Goal: Task Accomplishment & Management: Complete application form

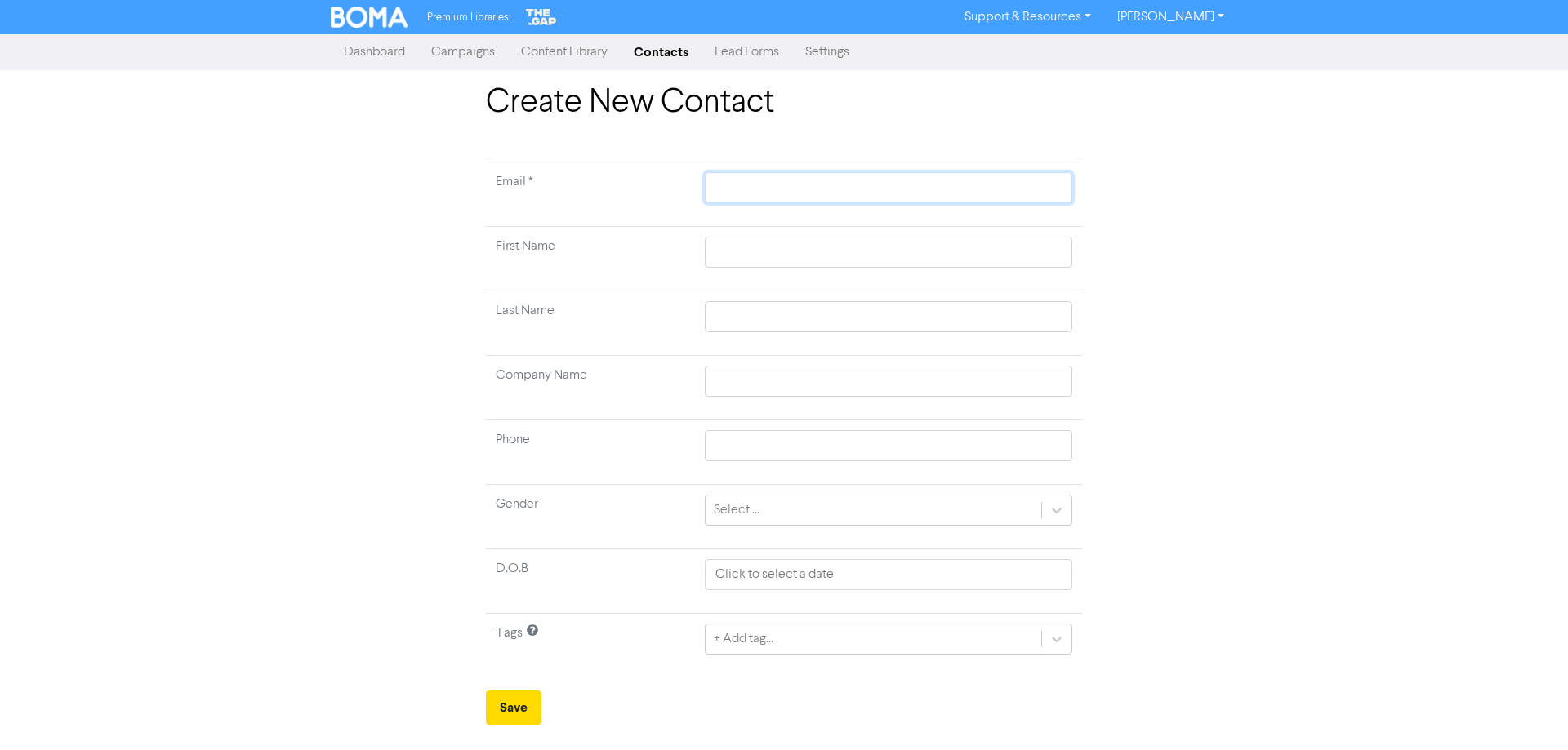
drag, startPoint x: 750, startPoint y: 199, endPoint x: 759, endPoint y: 205, distance: 10.8
click at [753, 199] on input "text" at bounding box center [888, 188] width 367 height 31
paste input "[EMAIL_ADDRESS][DOMAIN_NAME]"
type input "[EMAIL_ADDRESS][DOMAIN_NAME]"
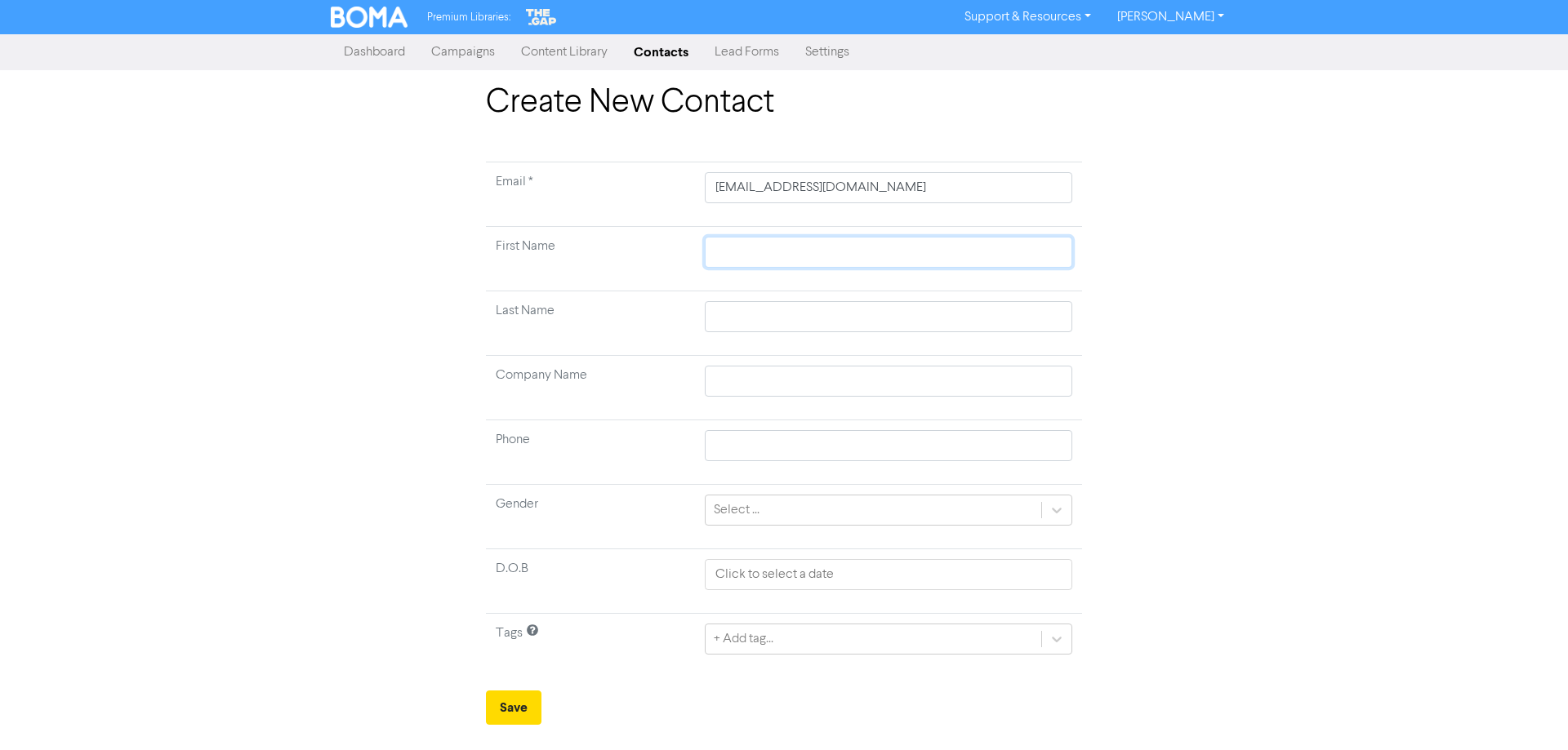
click at [706, 244] on input "text" at bounding box center [888, 252] width 367 height 31
type input "P"
type input "Pr"
type input "Pre"
type input "Pres"
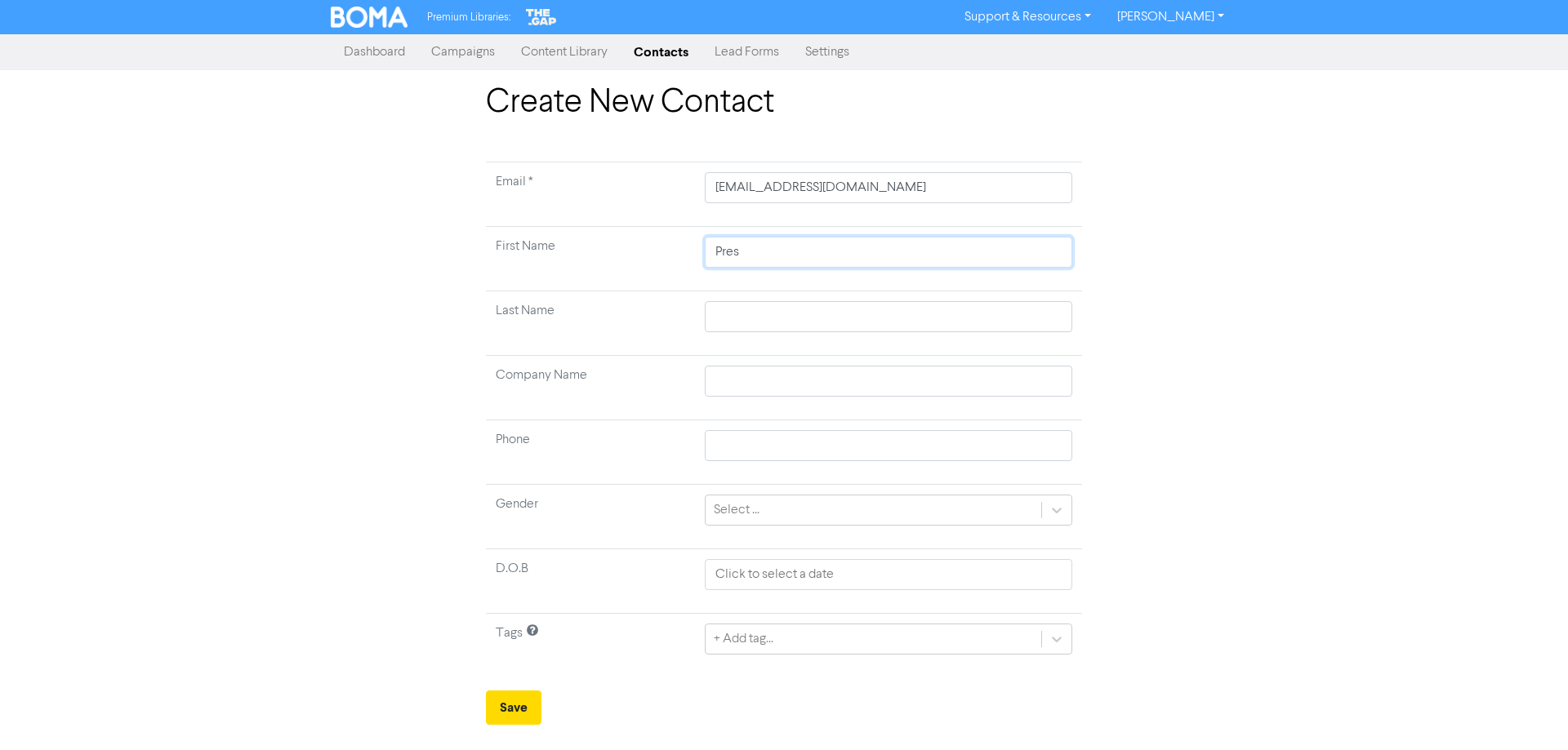
type input "[PERSON_NAME]"
type input "Prestp"
type input "Prestpo"
type input "Prestpon"
type input "Prestpo"
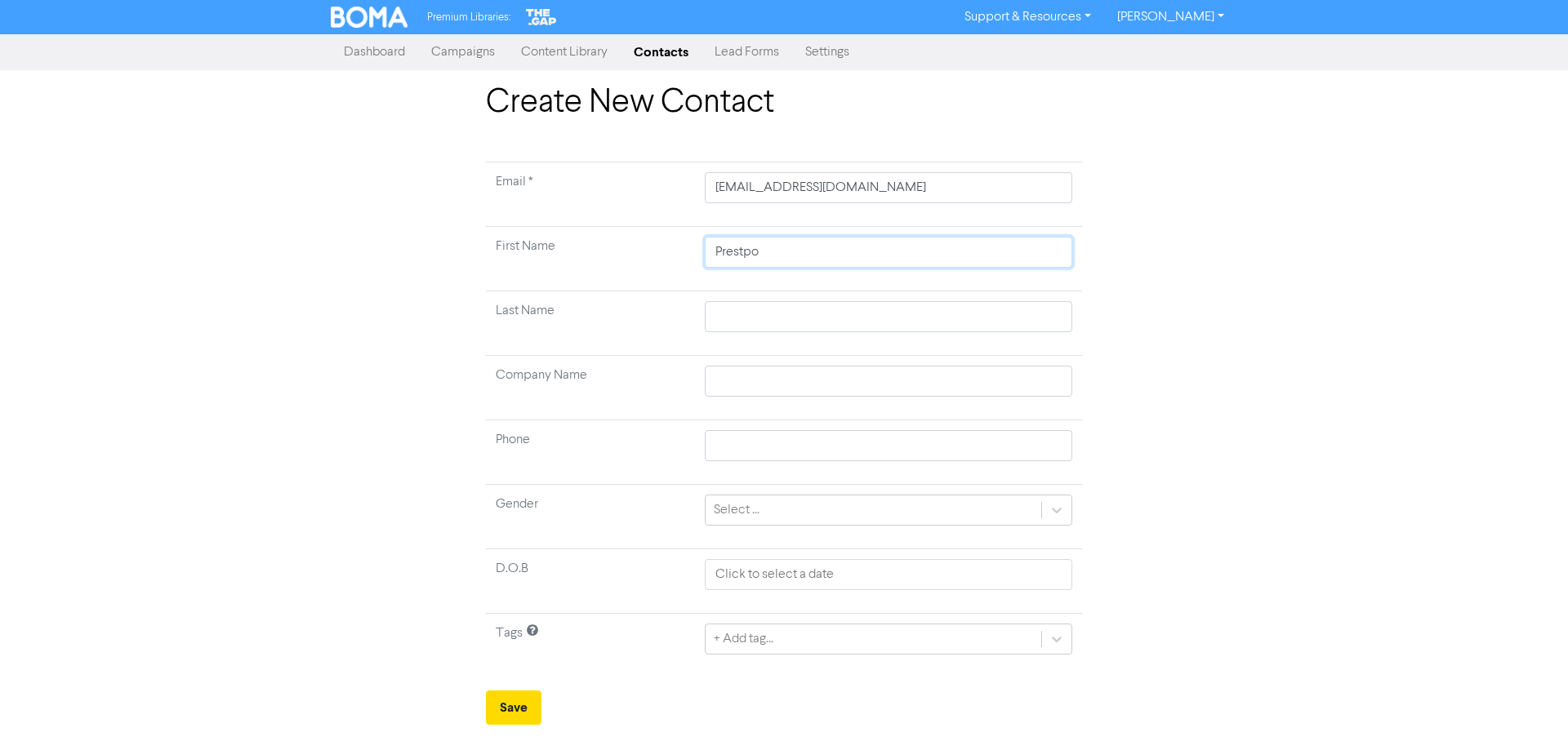
type input "Prestp"
type input "[PERSON_NAME]"
type input "Prestp"
type input "Prestpm"
type input "Prestp"
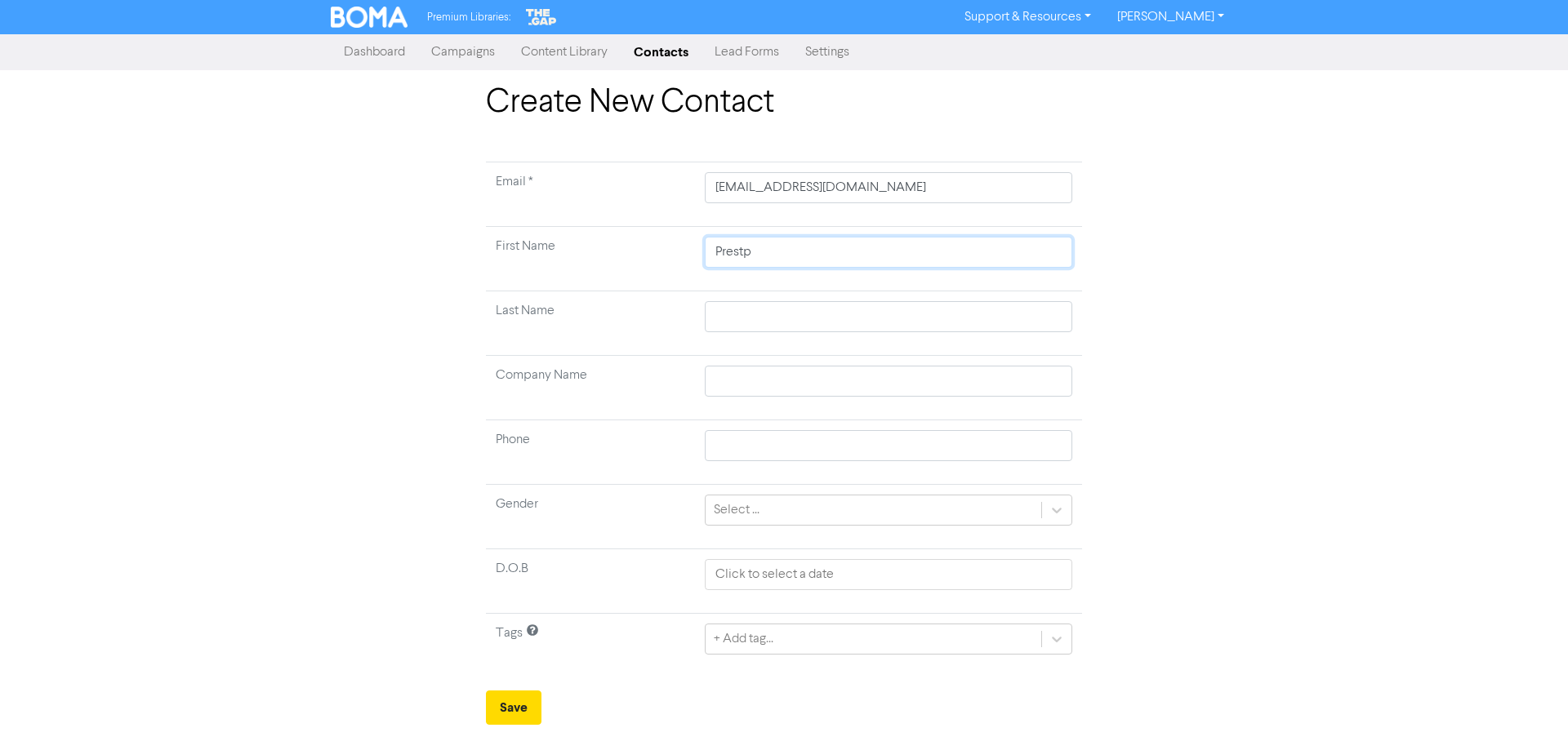
type input "[PERSON_NAME]"
type input "Presto"
type input "[PERSON_NAME]"
type input ","
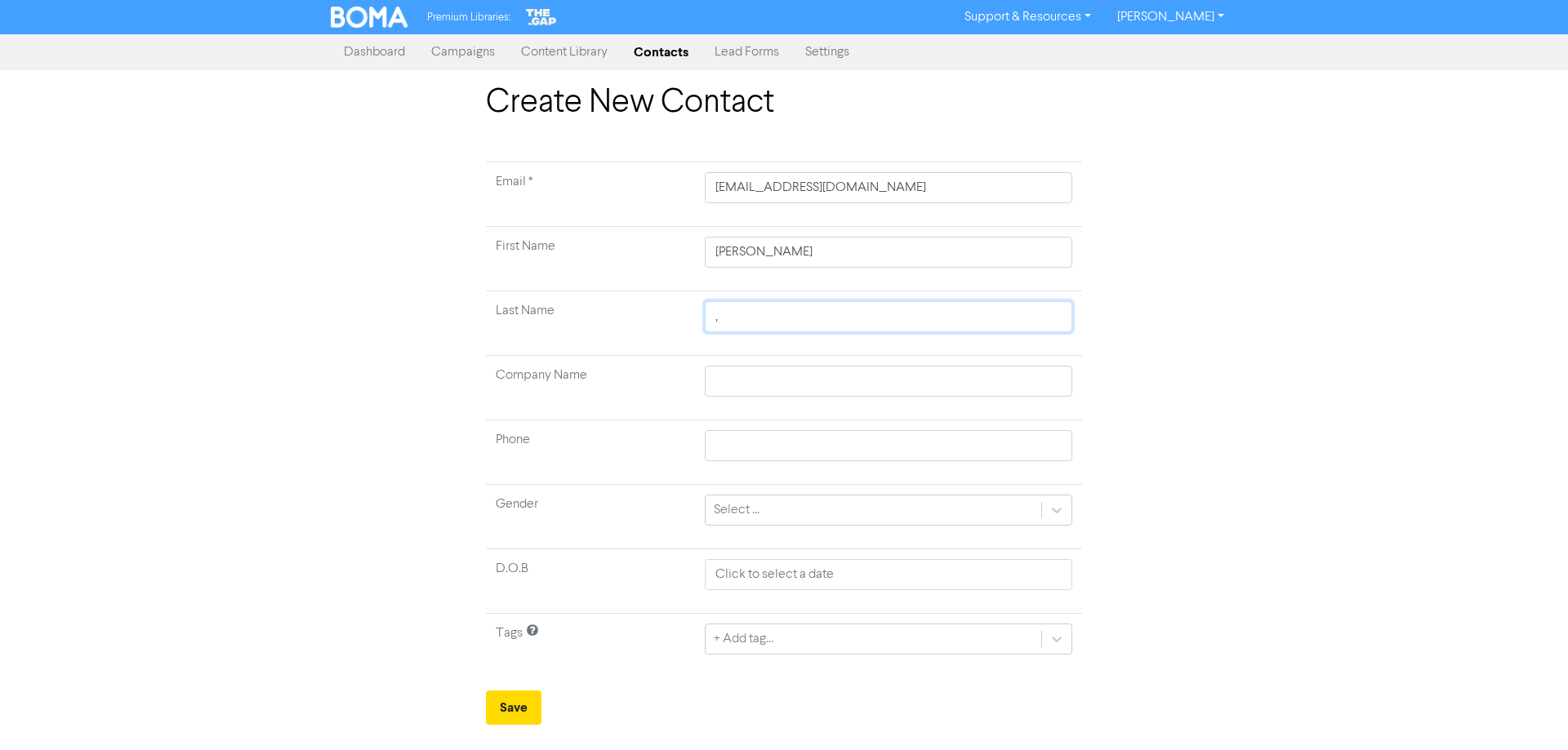
type input ",O"
type input ","
type input "m"
type input "M"
type input "Mo"
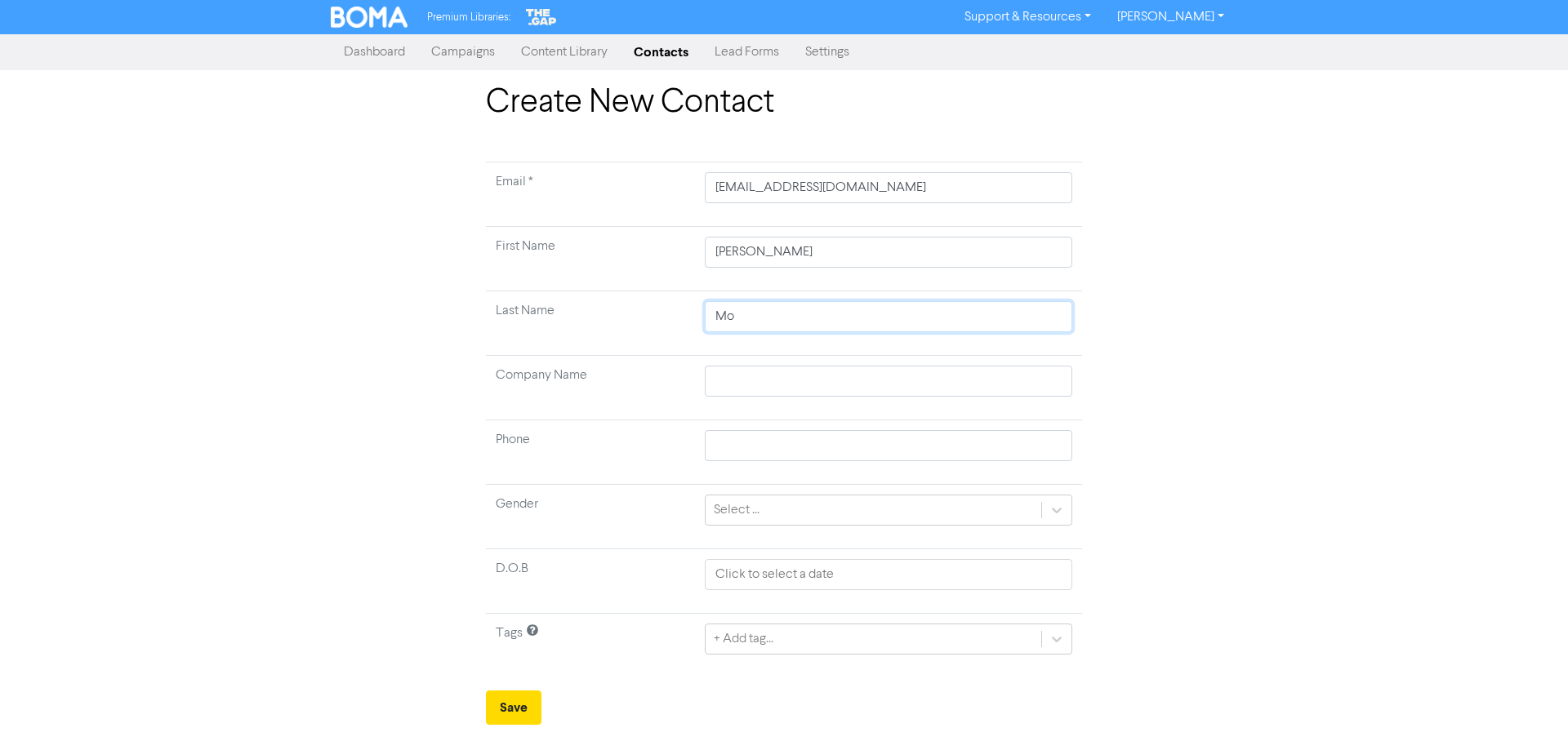
type input "Mos"
type input "Mosl"
type input "[DEMOGRAPHIC_DATA]"
type input "Mosl"
type input "Mos"
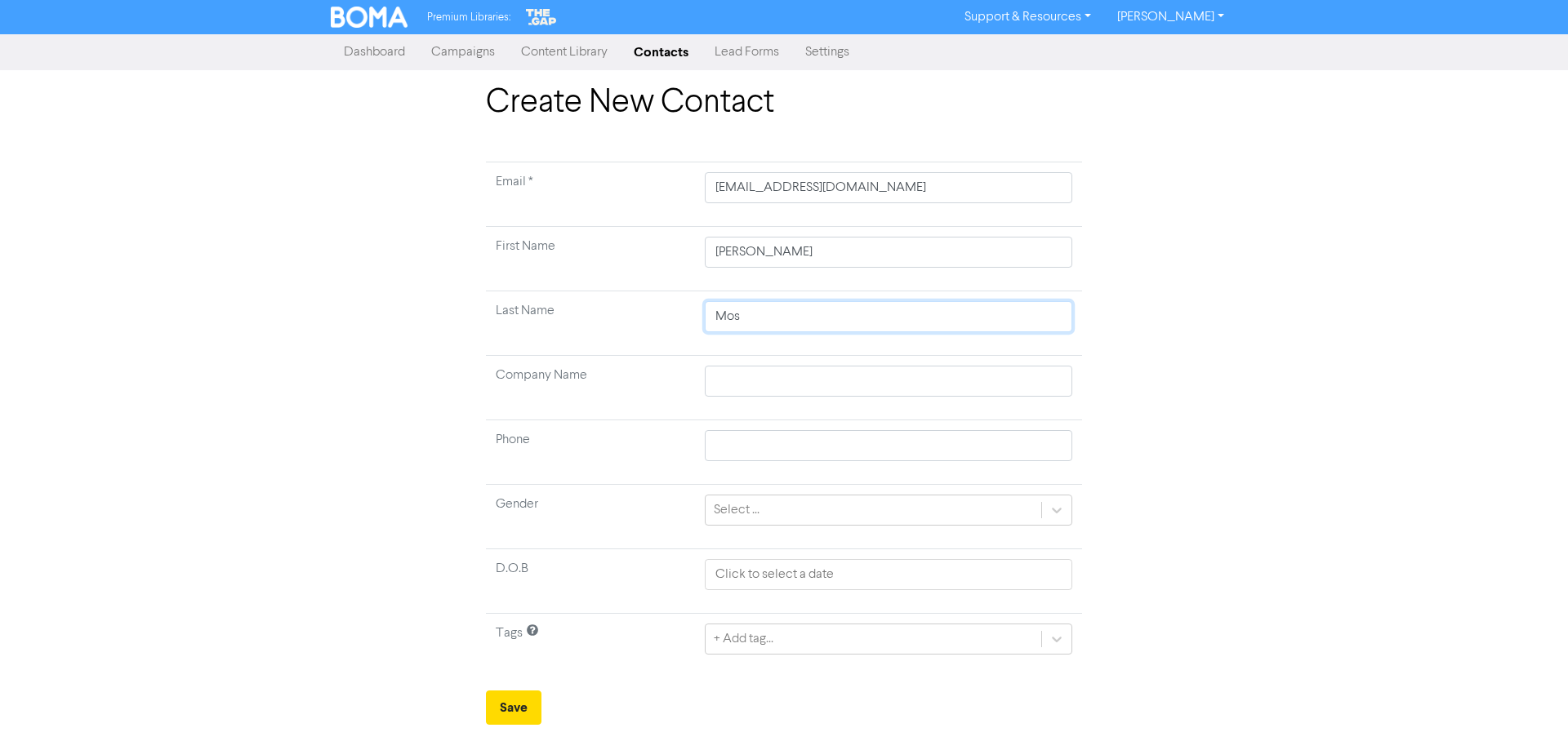
type input "[PERSON_NAME]"
type input "Mosel"
type input "[PERSON_NAME]"
click at [523, 711] on button "Save" at bounding box center [514, 708] width 56 height 35
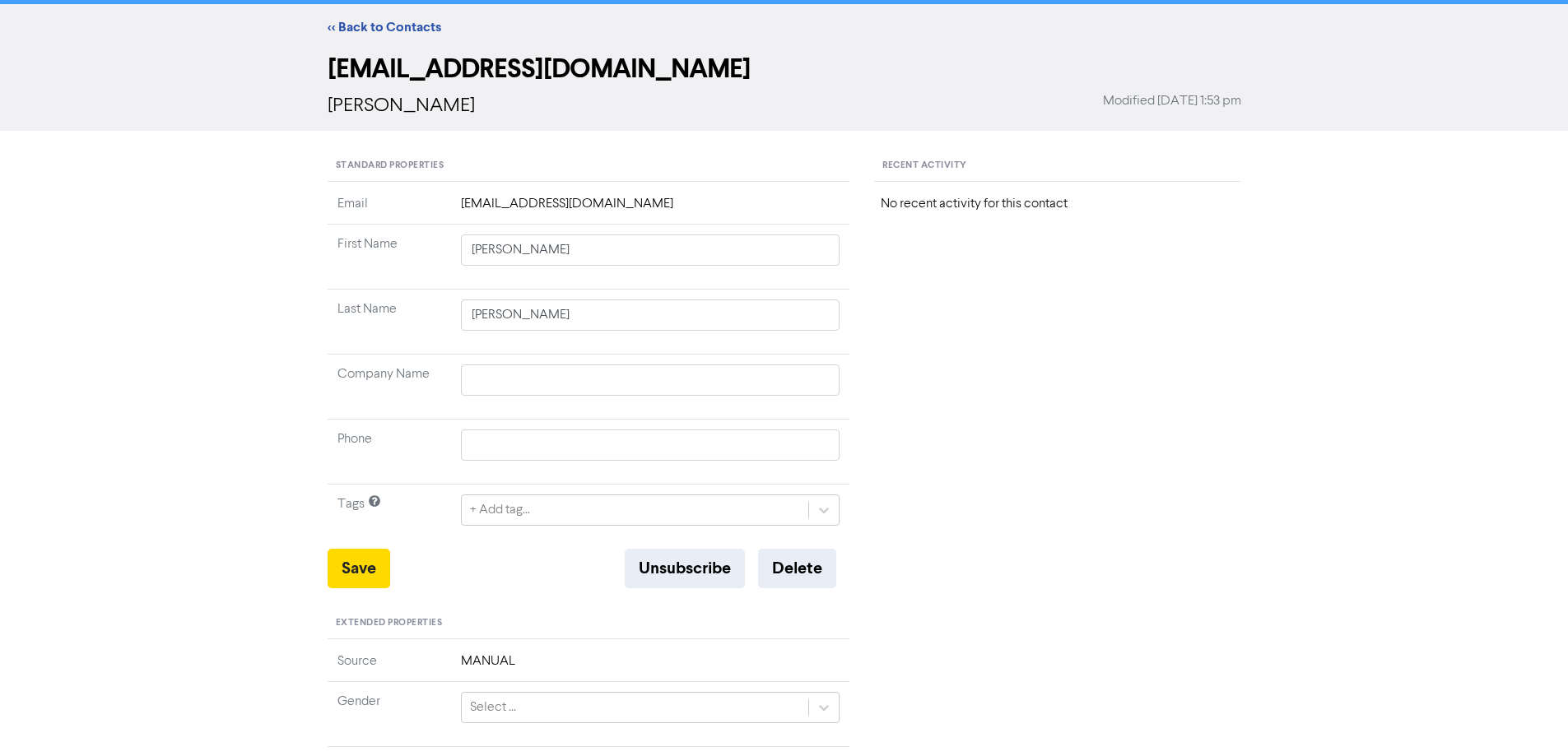
scroll to position [82, 0]
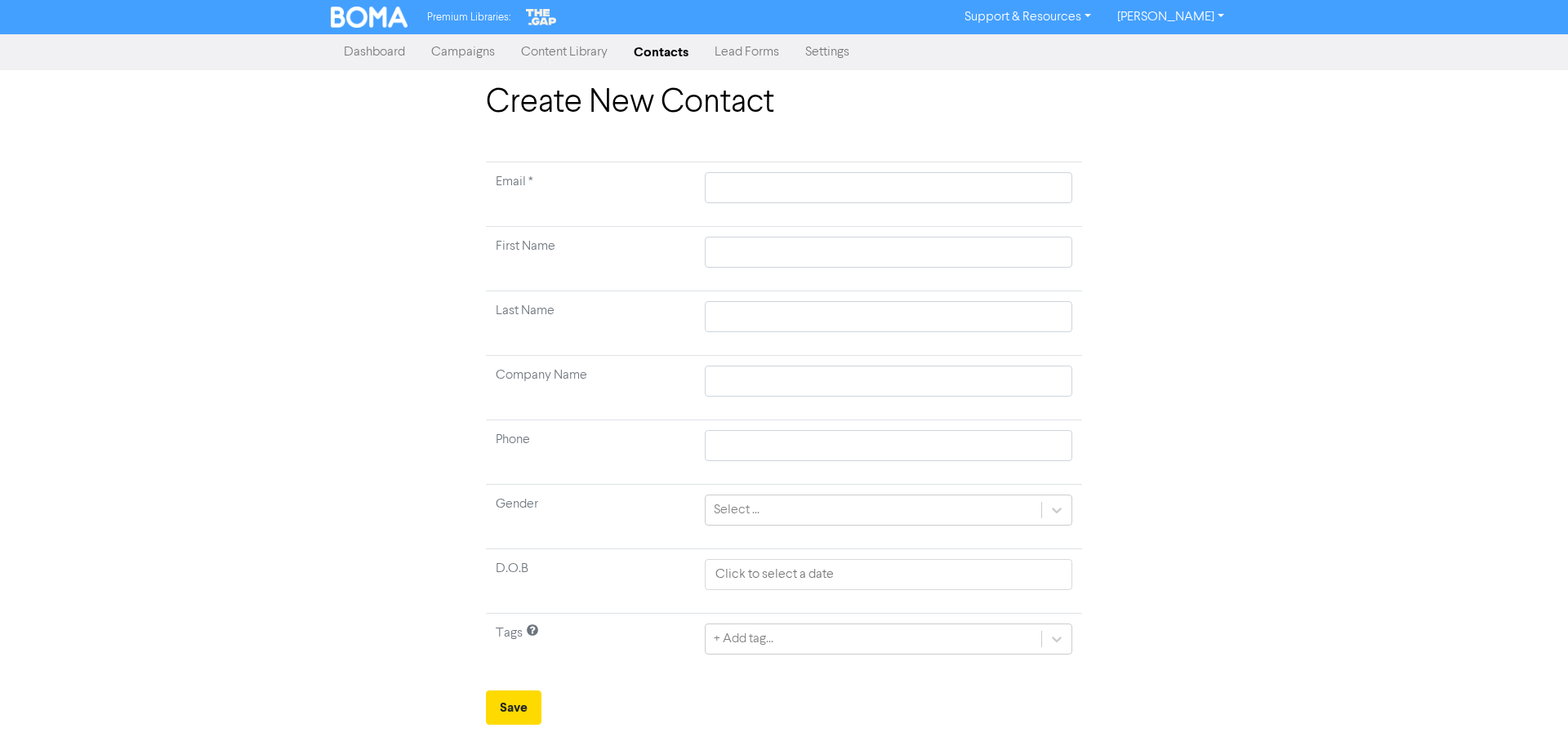
click at [648, 46] on link "Contacts" at bounding box center [661, 53] width 81 height 33
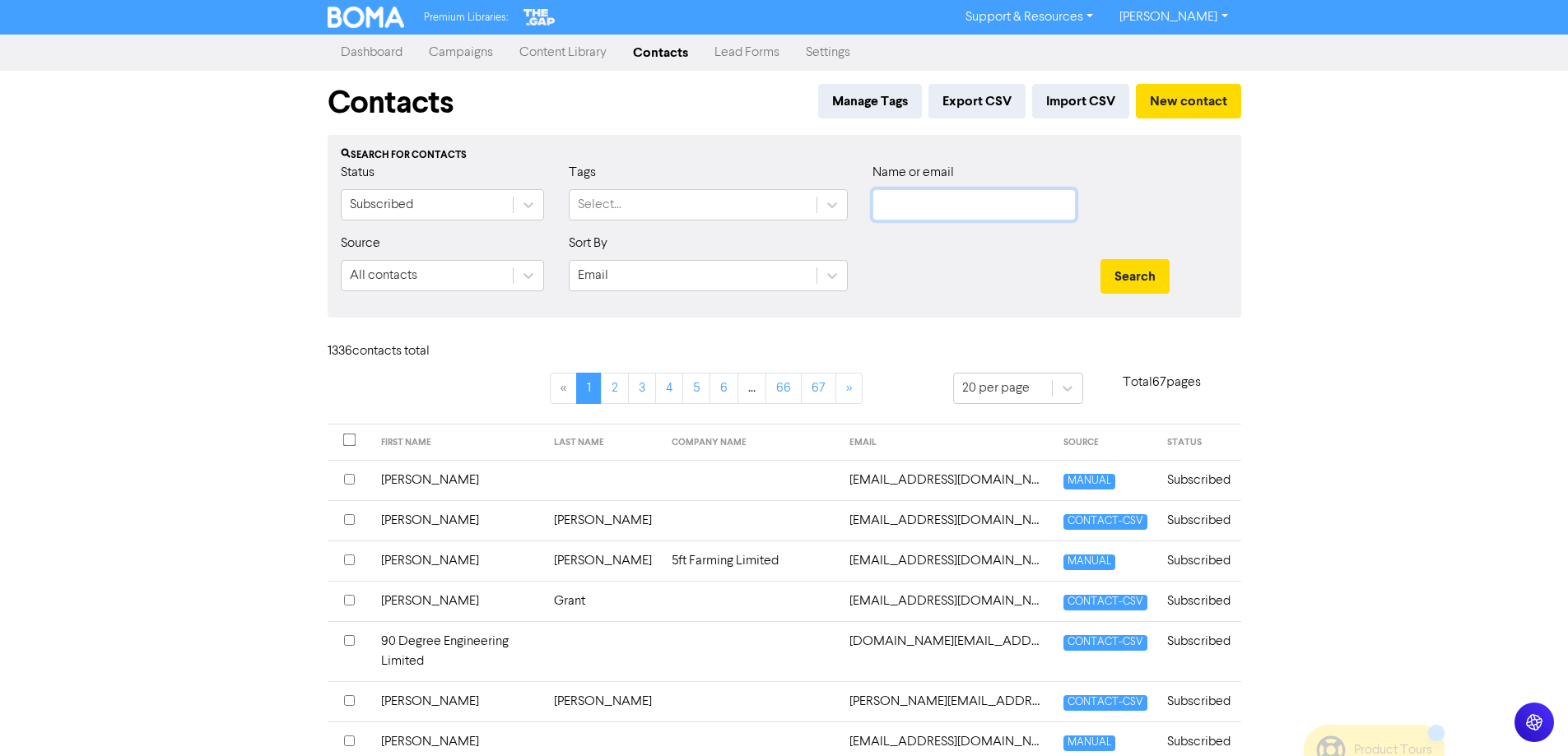
click at [991, 192] on input "text" at bounding box center [973, 205] width 203 height 31
type input "caul"
click at [1101, 259] on button "Search" at bounding box center [1135, 277] width 69 height 35
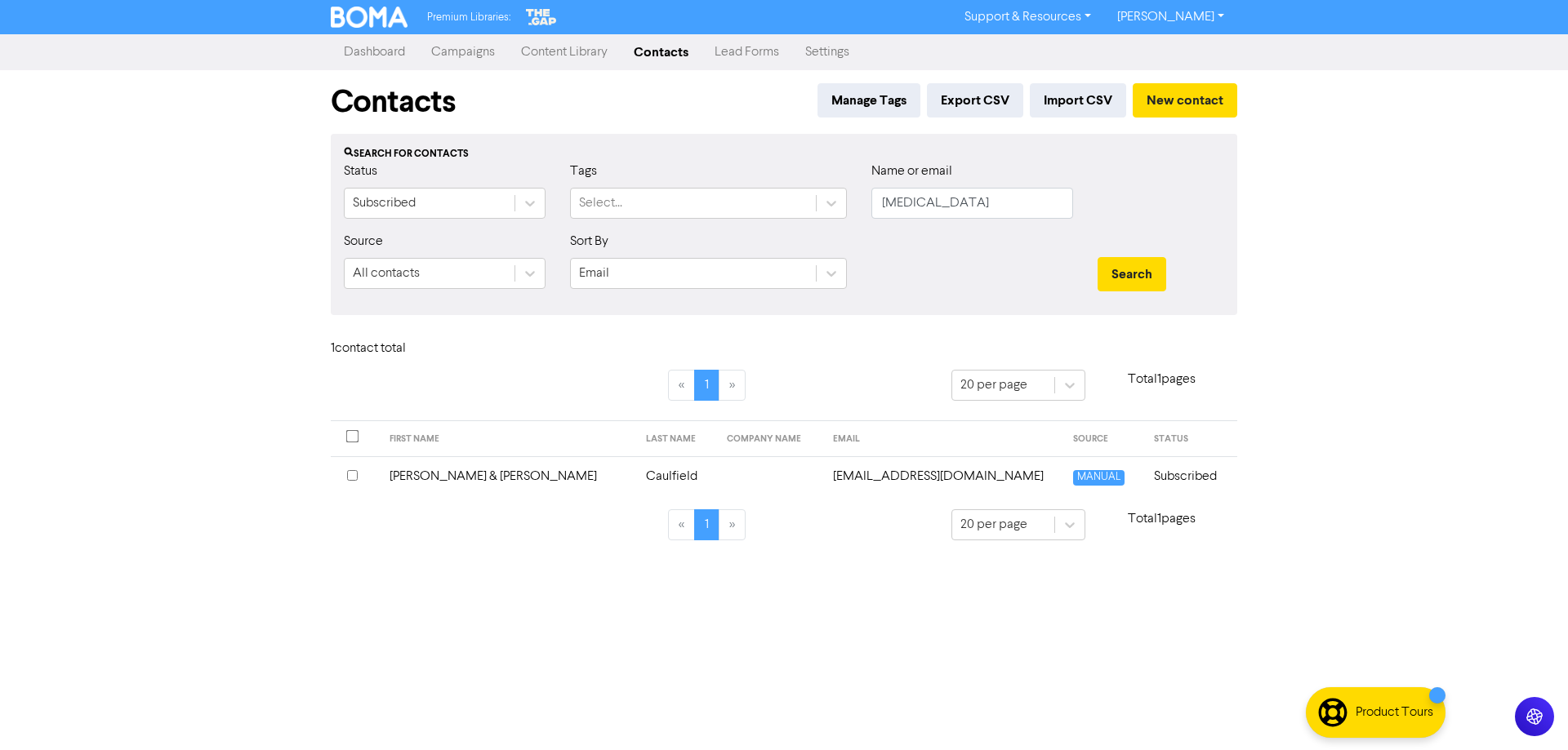
click at [856, 475] on td "the.corkies@xtra.co.nz" at bounding box center [943, 476] width 240 height 40
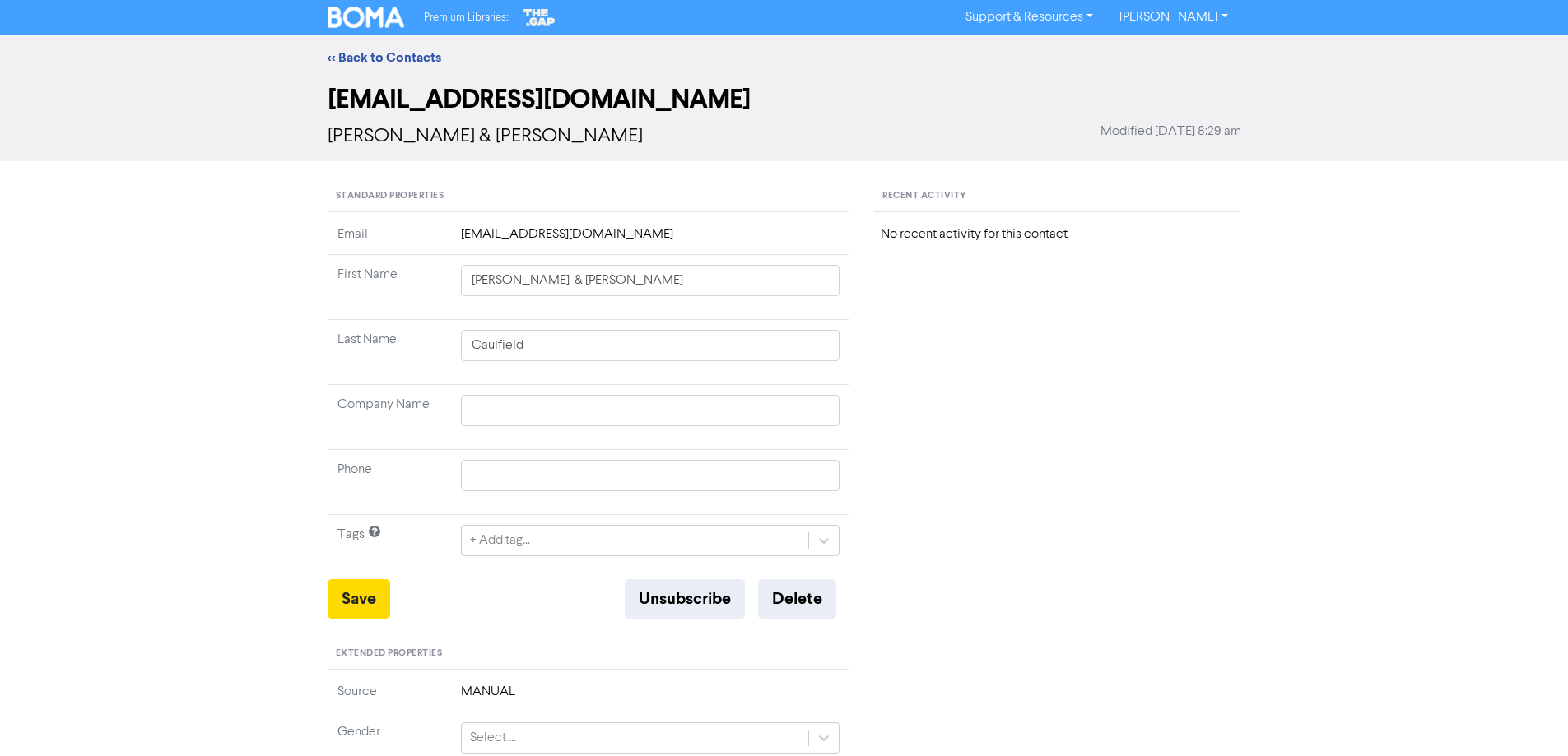
click at [617, 234] on td "the.corkies@xtra.co.nz" at bounding box center [651, 239] width 399 height 31
